Goal: Transaction & Acquisition: Book appointment/travel/reservation

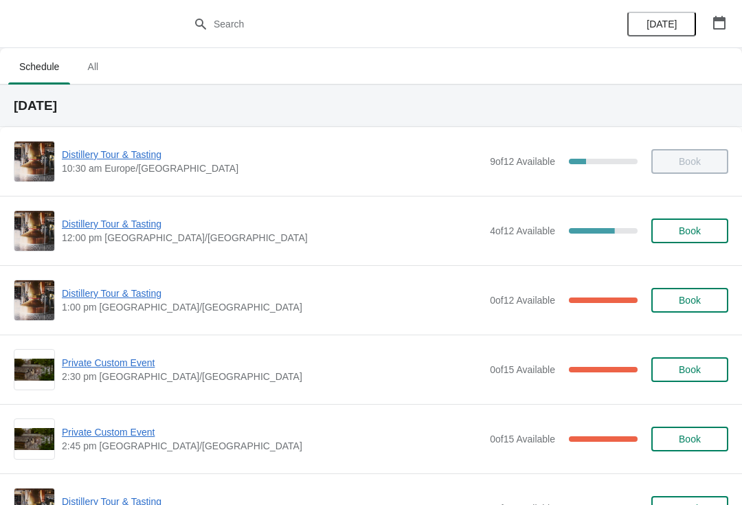
click at [122, 227] on span "Distillery Tour & Tasting" at bounding box center [272, 224] width 421 height 14
click at [97, 295] on span "Distillery Tour & Tasting" at bounding box center [272, 293] width 421 height 14
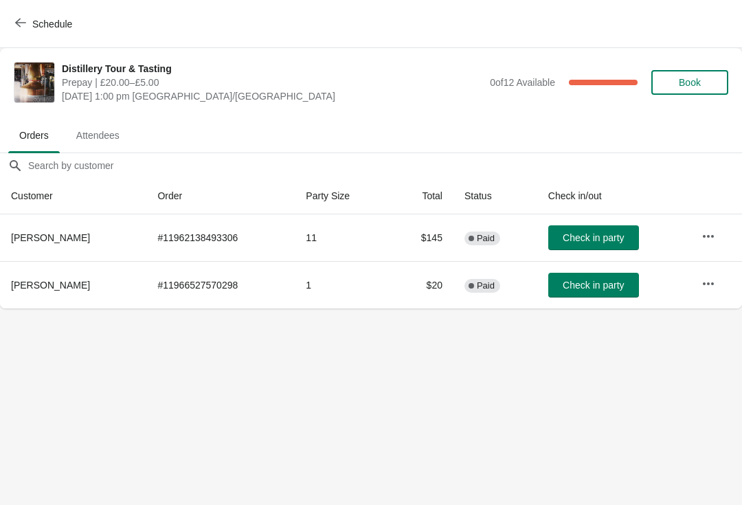
click at [708, 234] on icon "button" at bounding box center [708, 236] width 14 height 14
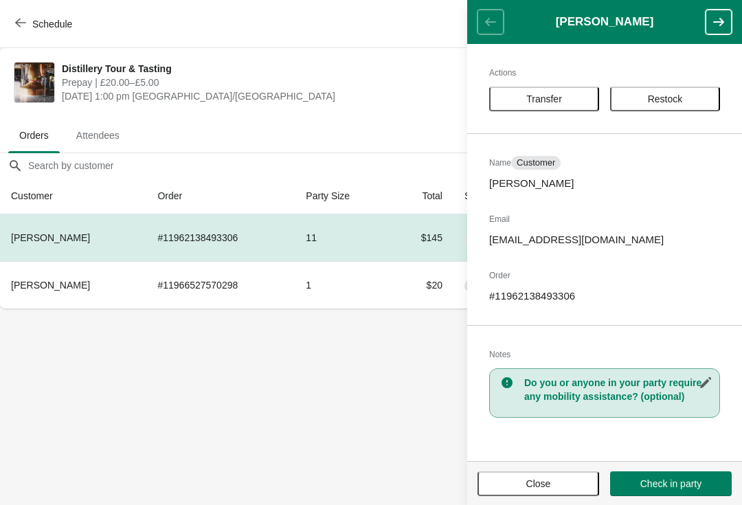
click at [271, 414] on body "Schedule Distillery Tour & Tasting Prepay | £20.00–£5.00 Thursday, August 14, 2…" at bounding box center [371, 252] width 742 height 505
click at [541, 485] on span "Close" at bounding box center [538, 483] width 25 height 11
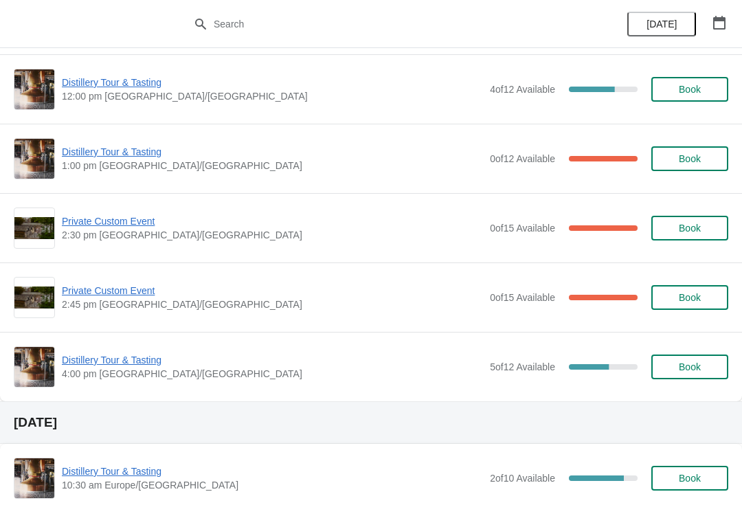
scroll to position [142, 0]
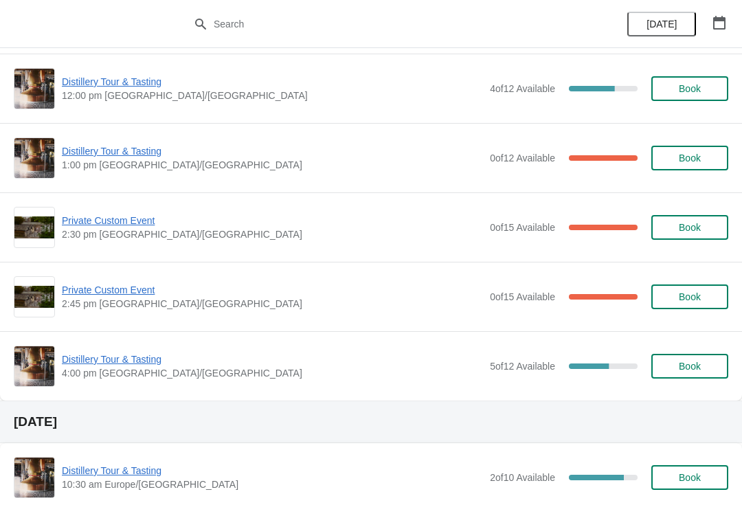
click at [105, 361] on span "Distillery Tour & Tasting" at bounding box center [272, 359] width 421 height 14
